Goal: Transaction & Acquisition: Register for event/course

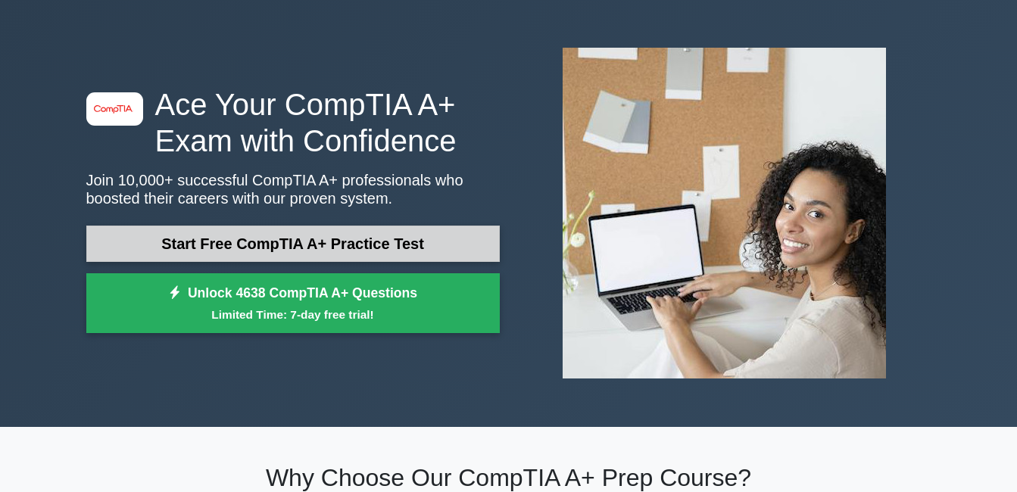
scroll to position [76, 0]
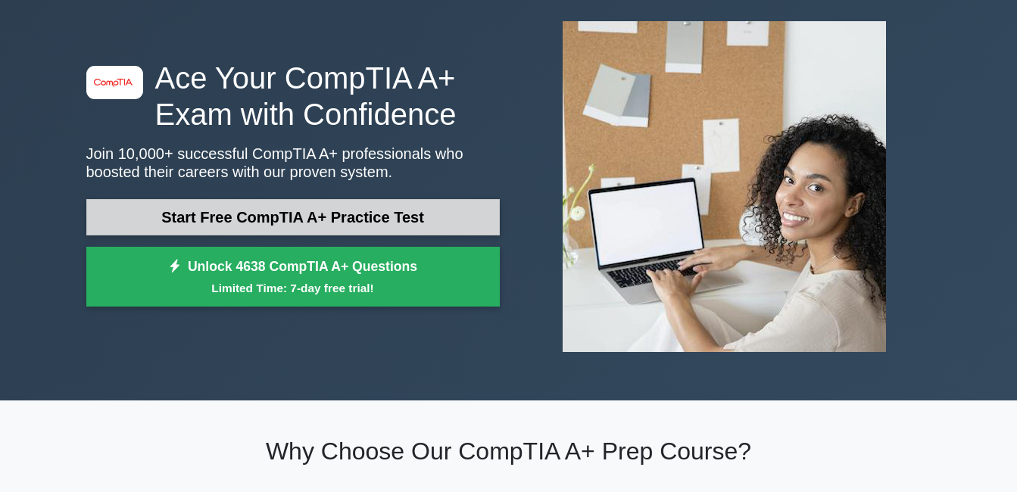
click at [284, 214] on link "Start Free CompTIA A+ Practice Test" at bounding box center [293, 217] width 414 height 36
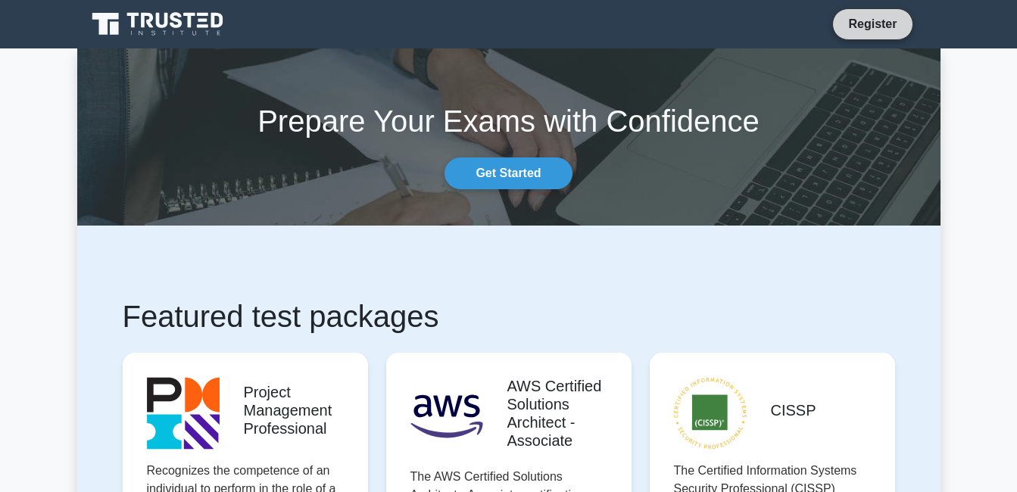
click at [870, 18] on link "Register" at bounding box center [872, 23] width 67 height 19
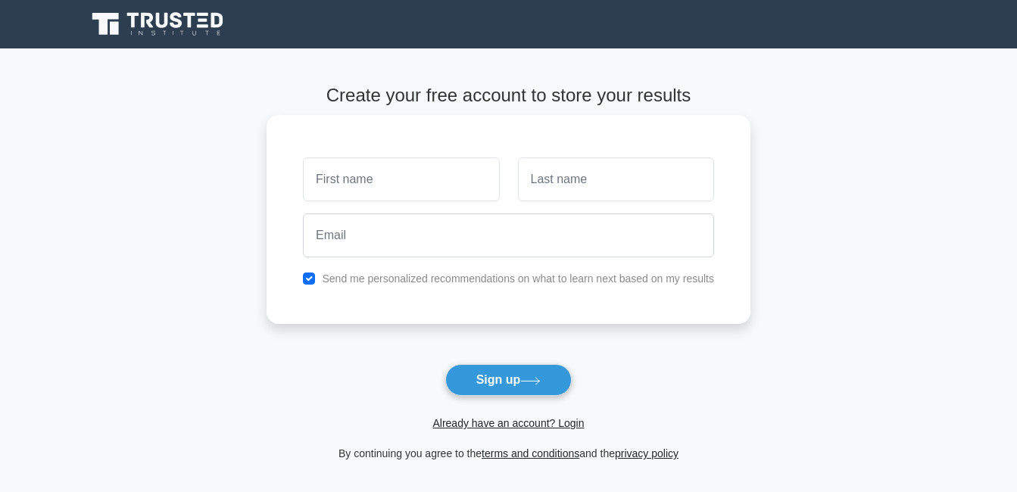
click at [393, 185] on input "text" at bounding box center [401, 180] width 196 height 44
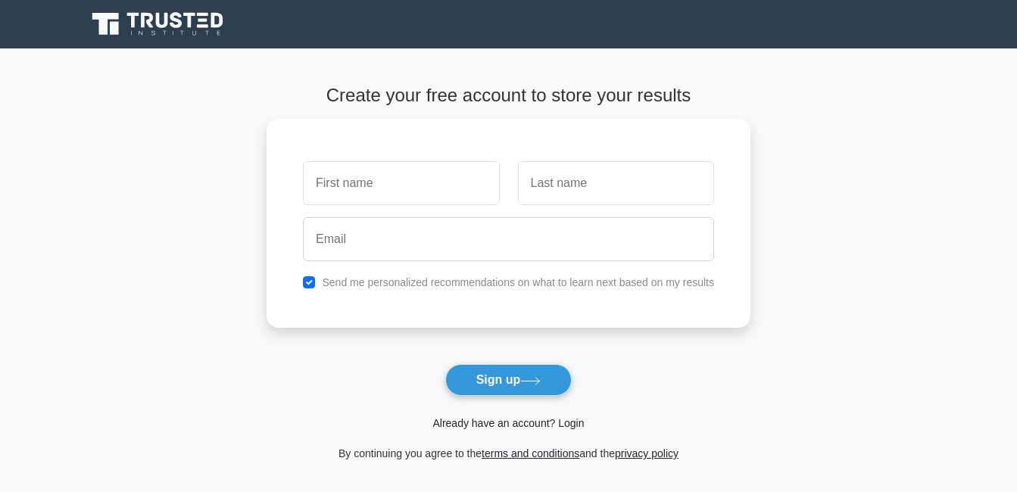
click at [511, 424] on link "Already have an account? Login" at bounding box center [509, 423] width 152 height 12
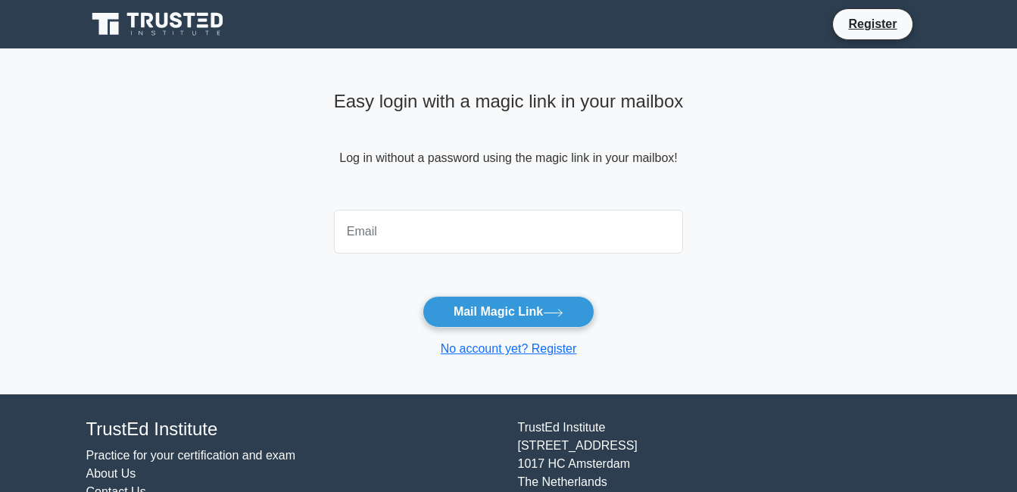
click at [402, 233] on input "email" at bounding box center [509, 232] width 350 height 44
type input "johnrobertmabazza@gmail.com"
click at [423, 296] on button "Mail Magic Link" at bounding box center [509, 312] width 172 height 32
